Goal: Navigation & Orientation: Find specific page/section

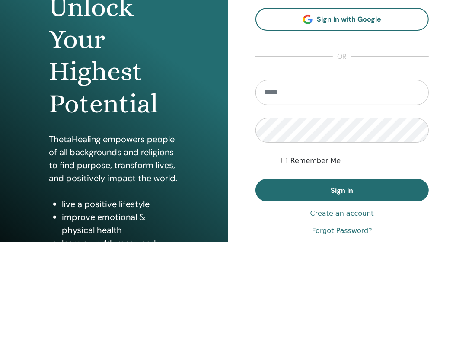
type input "**********"
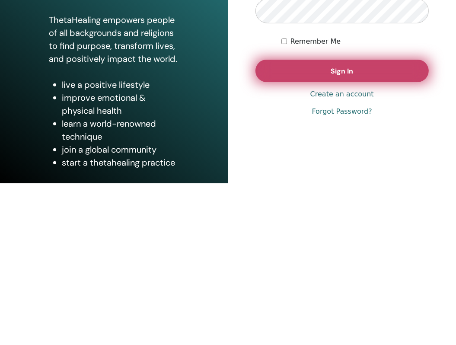
click at [390, 224] on button "Sign In" at bounding box center [343, 232] width 174 height 22
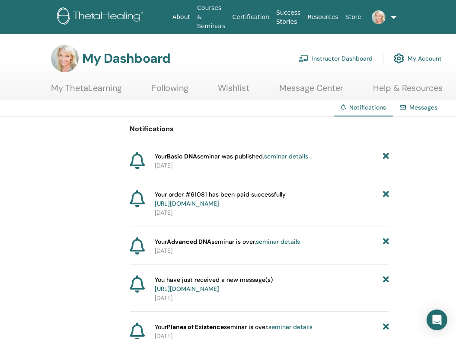
click at [282, 302] on p "[DATE]" at bounding box center [272, 297] width 234 height 9
click at [219, 285] on link "[URL][DOMAIN_NAME]" at bounding box center [187, 289] width 64 height 8
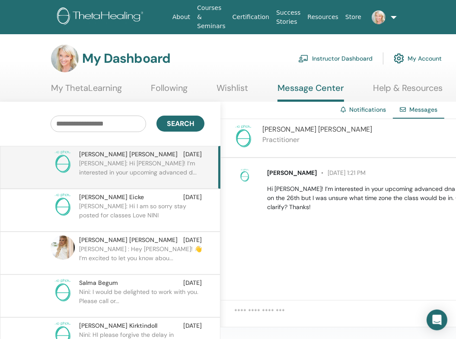
click at [173, 83] on link "Following" at bounding box center [169, 91] width 37 height 17
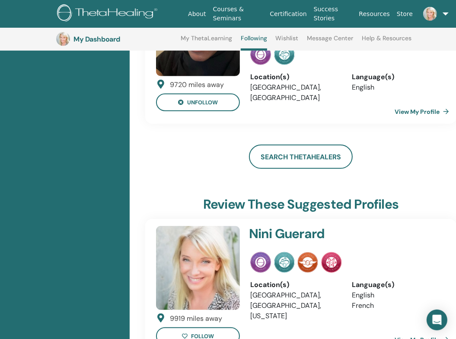
scroll to position [384, 0]
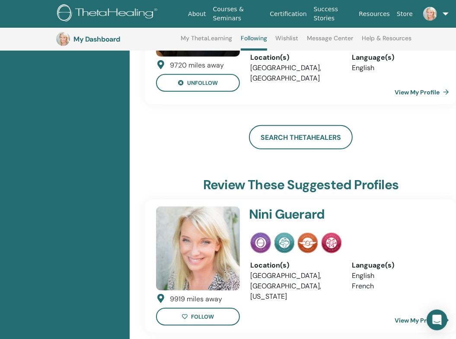
click at [428, 311] on link "View My Profile" at bounding box center [424, 319] width 58 height 17
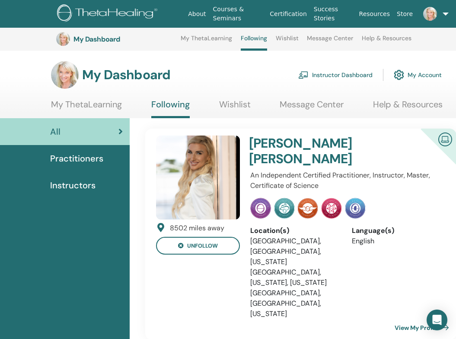
scroll to position [407, 0]
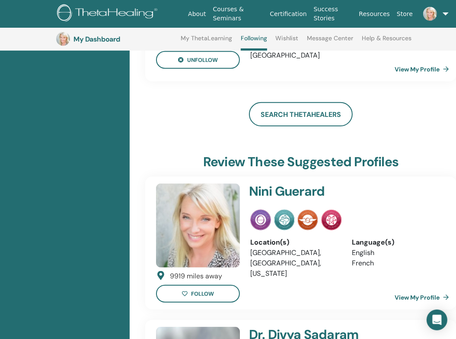
click at [240, 14] on link "Courses & Seminars" at bounding box center [238, 13] width 57 height 25
click at [232, 9] on link "Courses & Seminars" at bounding box center [238, 13] width 57 height 25
click at [237, 5] on link "Courses & Seminars" at bounding box center [238, 13] width 57 height 25
click at [236, 14] on link "Courses & Seminars" at bounding box center [238, 13] width 57 height 25
click at [208, 16] on link "About" at bounding box center [197, 14] width 25 height 16
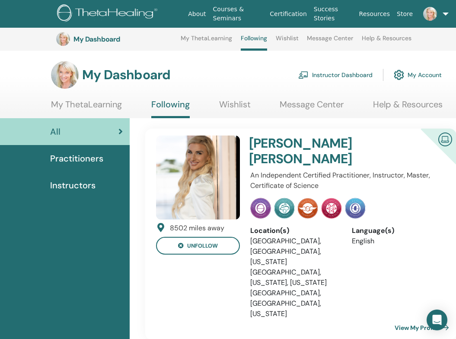
scroll to position [430, 0]
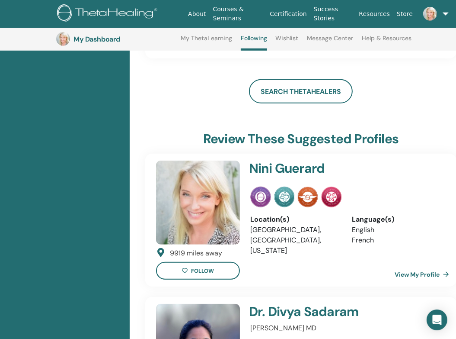
click at [238, 6] on link "Courses & Seminars" at bounding box center [238, 13] width 57 height 25
click at [235, 18] on link "Courses & Seminars" at bounding box center [238, 13] width 57 height 25
click at [239, 21] on link "Courses & Seminars" at bounding box center [238, 13] width 57 height 25
click at [251, 24] on link "Courses & Seminars" at bounding box center [238, 13] width 57 height 25
click at [242, 12] on link "Courses & Seminars" at bounding box center [238, 13] width 57 height 25
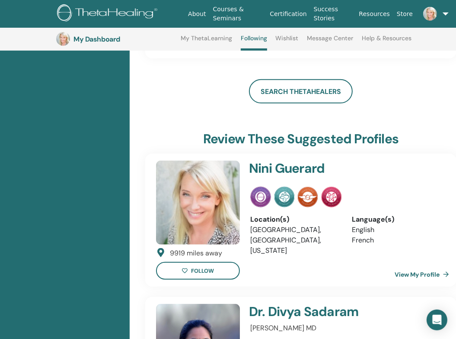
click at [223, 12] on link "Courses & Seminars" at bounding box center [238, 13] width 57 height 25
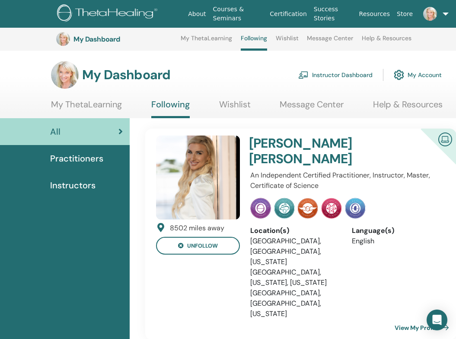
scroll to position [430, 0]
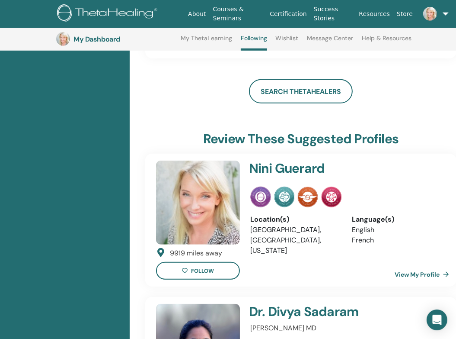
click at [108, 42] on h3 "My Dashboard" at bounding box center [117, 39] width 86 height 8
click at [75, 34] on div "My Dashboard My ThetaLearning Following Wishlist Message Center Help & Resource…" at bounding box center [265, 39] width 419 height 23
click at [65, 38] on img at bounding box center [63, 39] width 14 height 14
click at [121, 40] on h3 "My Dashboard" at bounding box center [117, 39] width 86 height 8
click at [116, 45] on div "My Dashboard My ThetaLearning Following Wishlist Message Center Help & Resource…" at bounding box center [265, 39] width 419 height 23
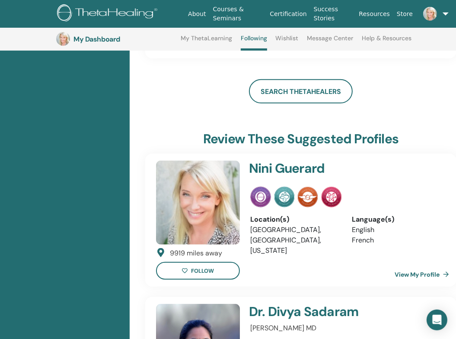
click at [214, 160] on img at bounding box center [198, 202] width 84 height 84
